Goal: Complete application form

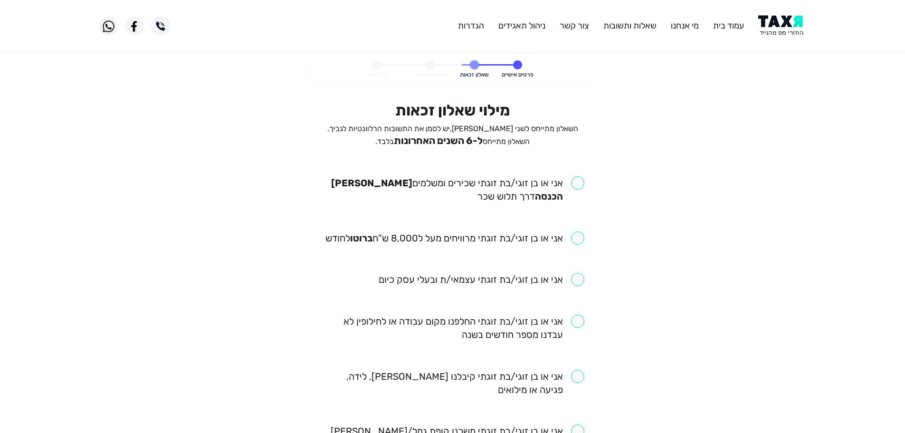
click at [577, 186] on input "checkbox" at bounding box center [452, 189] width 263 height 27
checkbox input "true"
click at [578, 240] on input "checkbox" at bounding box center [454, 237] width 259 height 13
checkbox input "true"
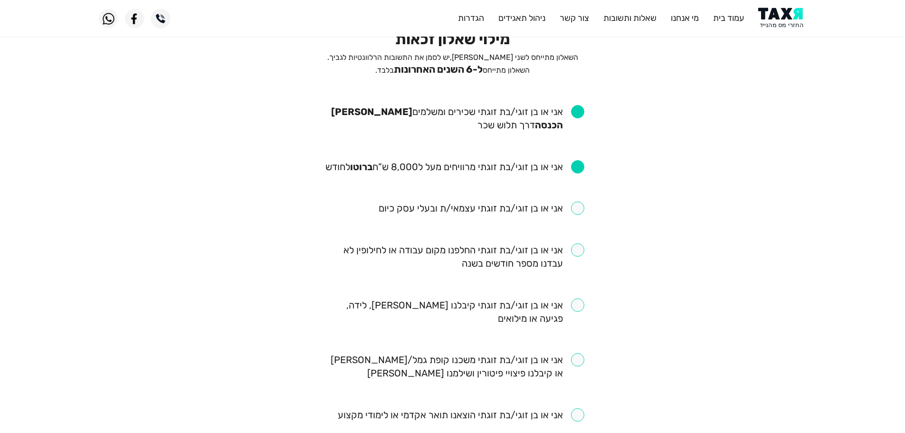
scroll to position [95, 0]
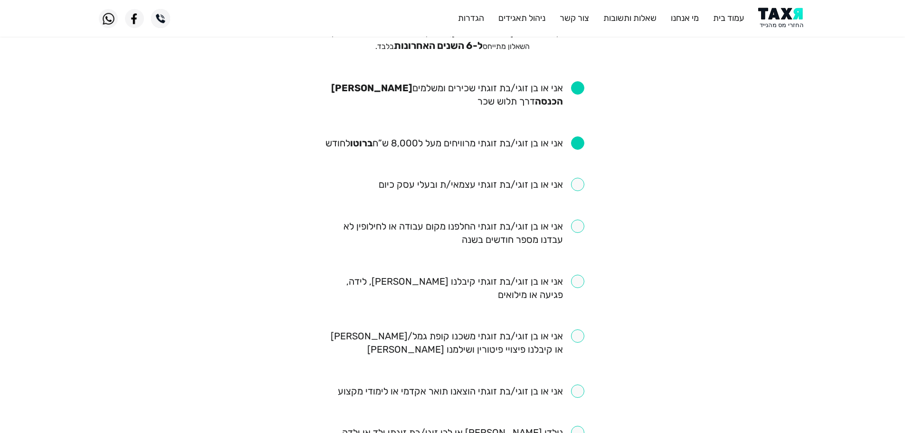
click at [577, 232] on input "checkbox" at bounding box center [452, 232] width 263 height 27
checkbox input "true"
click at [576, 340] on input "checkbox" at bounding box center [452, 342] width 263 height 27
checkbox input "true"
click at [576, 281] on input "checkbox" at bounding box center [452, 288] width 263 height 27
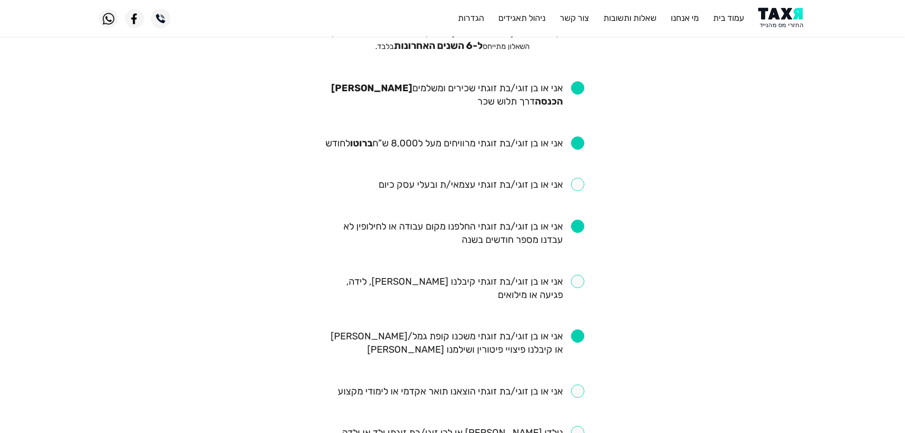
checkbox input "true"
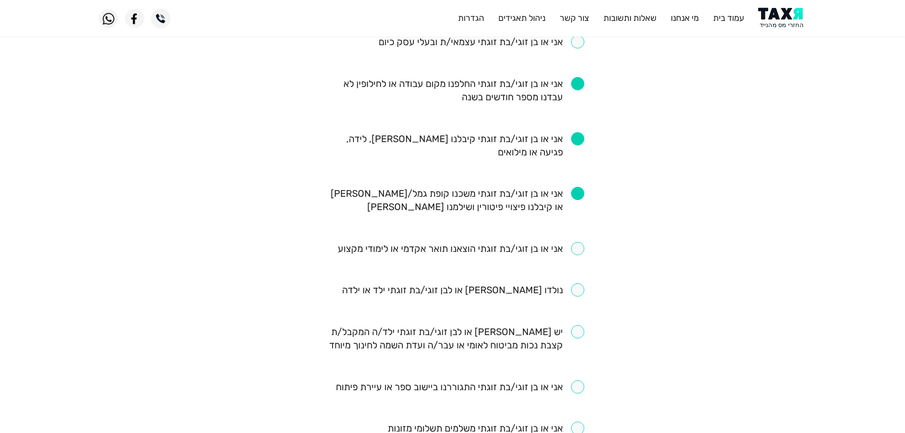
click at [581, 294] on input "checkbox" at bounding box center [463, 289] width 242 height 13
checkbox input "true"
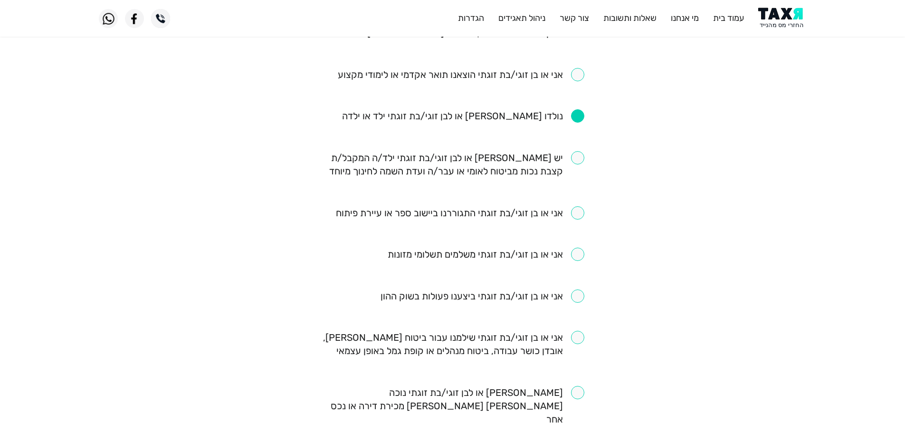
scroll to position [427, 0]
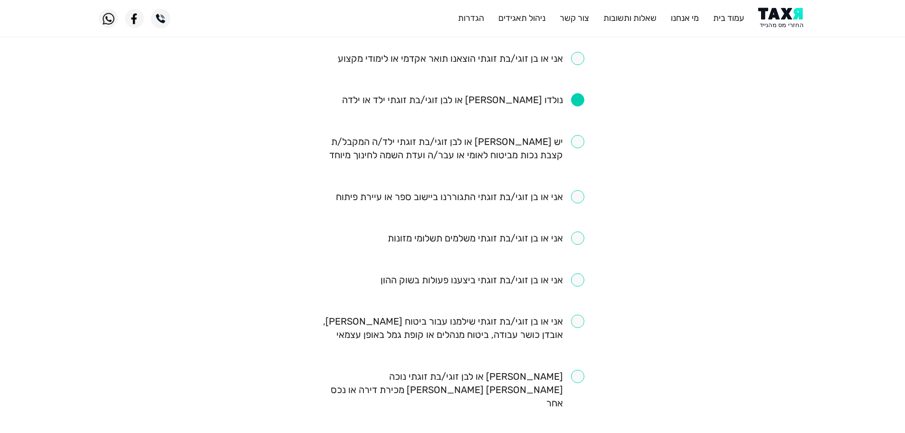
click at [580, 193] on input "checkbox" at bounding box center [460, 196] width 248 height 13
checkbox input "true"
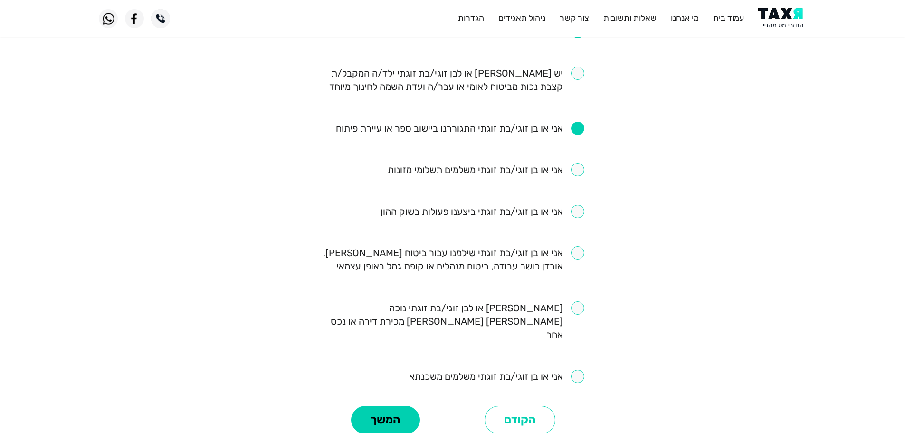
scroll to position [583, 0]
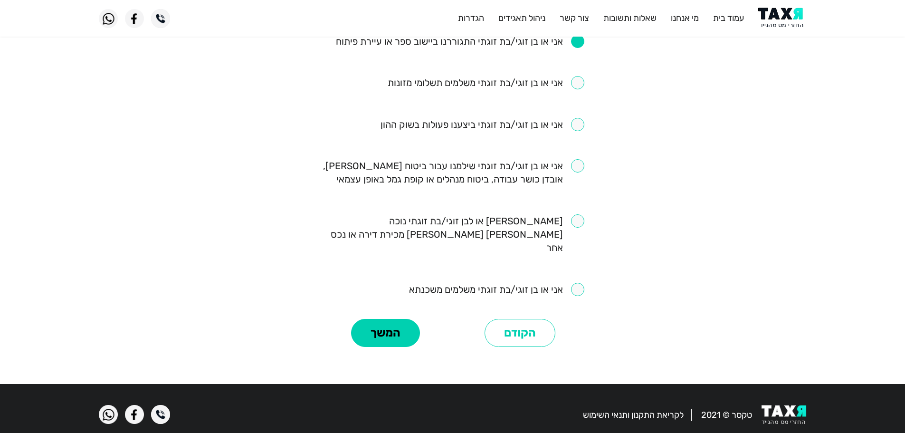
click at [578, 283] on input "checkbox" at bounding box center [496, 289] width 175 height 13
checkbox input "true"
click at [580, 165] on input "checkbox" at bounding box center [452, 172] width 263 height 27
checkbox input "true"
click at [406, 326] on button "המשך" at bounding box center [385, 333] width 69 height 28
